Goal: Task Accomplishment & Management: Manage account settings

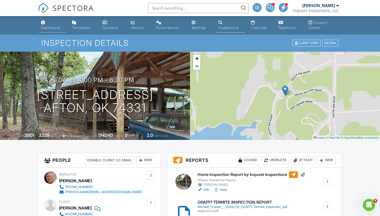
click at [53, 27] on div "Dashboard" at bounding box center [50, 27] width 19 height 4
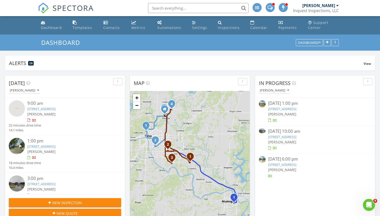
click at [19, 107] on img at bounding box center [17, 108] width 16 height 16
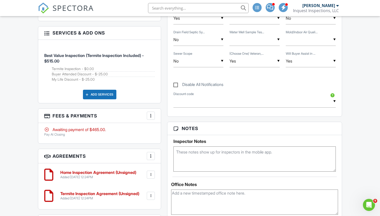
scroll to position [332, 0]
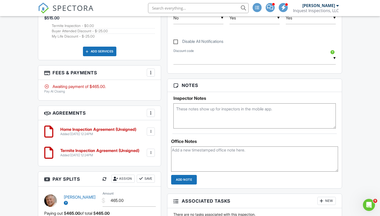
click at [210, 156] on textarea at bounding box center [254, 158] width 167 height 25
type textarea "Pay At Closing"
click at [185, 180] on input "Add Note" at bounding box center [184, 180] width 26 height 10
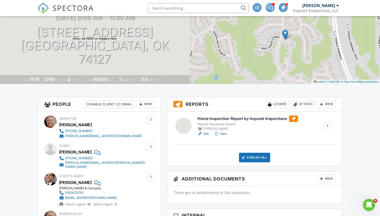
scroll to position [60, 0]
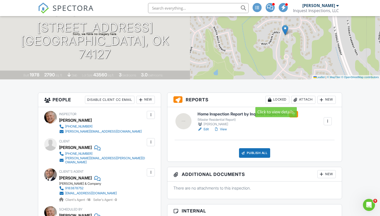
click at [273, 101] on div "Locked" at bounding box center [278, 100] width 24 height 8
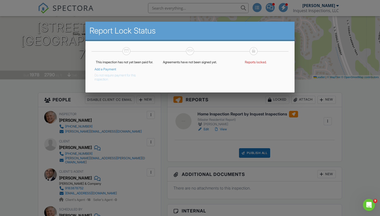
click at [103, 80] on button "Do not require payment for this inspection." at bounding box center [121, 76] width 52 height 10
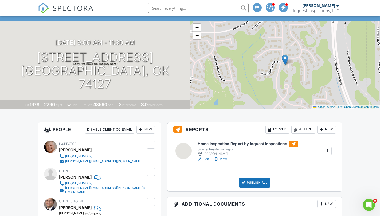
scroll to position [27, 0]
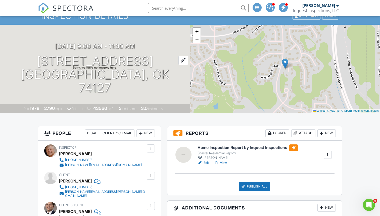
click at [74, 68] on h1 "2012 N Santa Fe Ave Tulsa, OK 74127" at bounding box center [95, 74] width 174 height 40
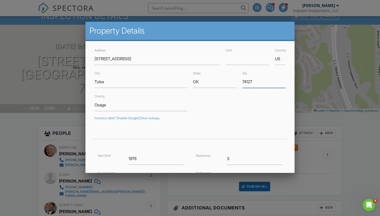
drag, startPoint x: 242, startPoint y: 81, endPoint x: 264, endPoint y: 84, distance: 21.4
click at [264, 84] on input "74127" at bounding box center [263, 81] width 43 height 12
click at [77, 118] on div at bounding box center [190, 109] width 380 height 269
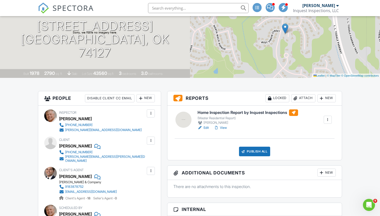
scroll to position [66, 0]
